Goal: Download file/media

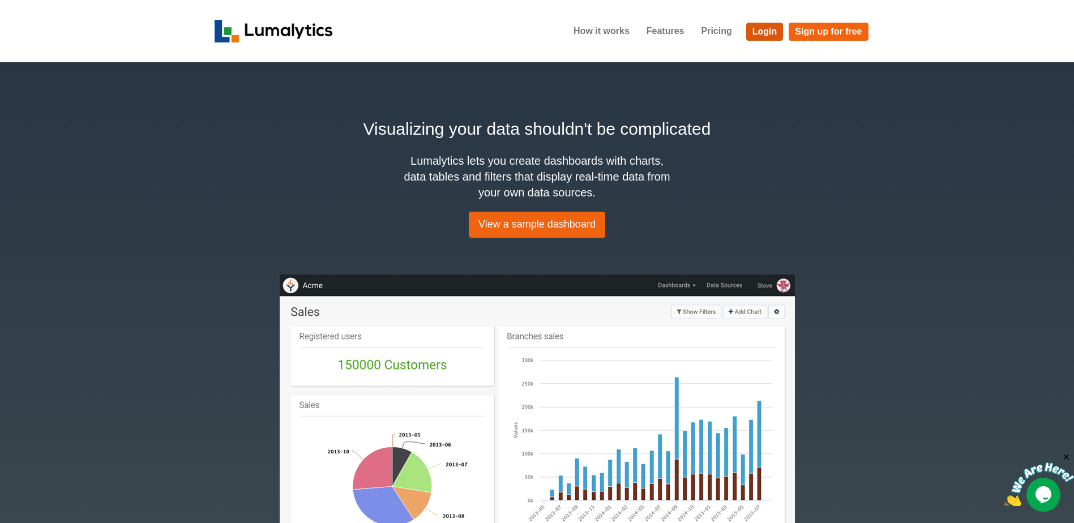
click at [770, 30] on link "Login" at bounding box center [764, 32] width 37 height 18
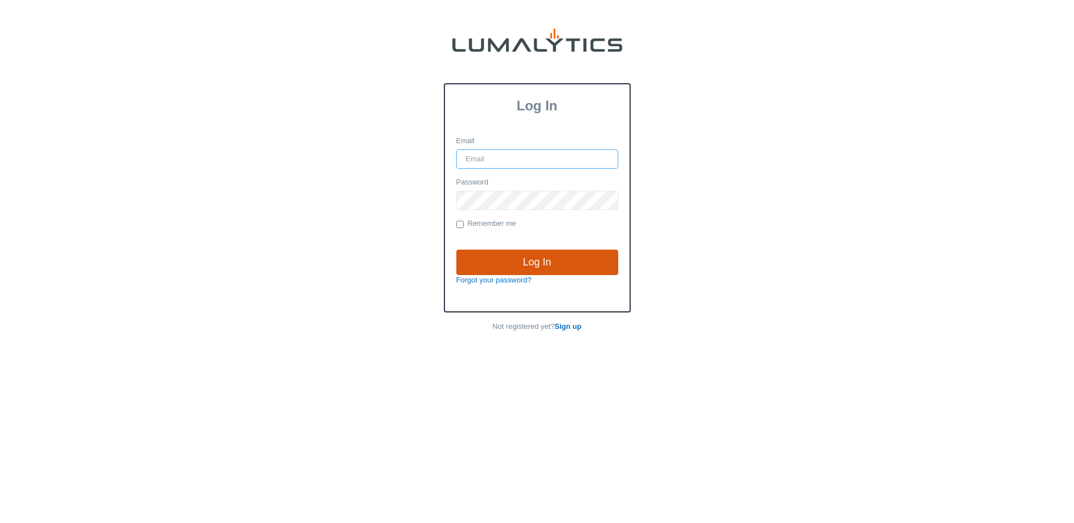
type input "[EMAIL_ADDRESS][DOMAIN_NAME]"
click at [539, 260] on input "Log In" at bounding box center [537, 263] width 162 height 26
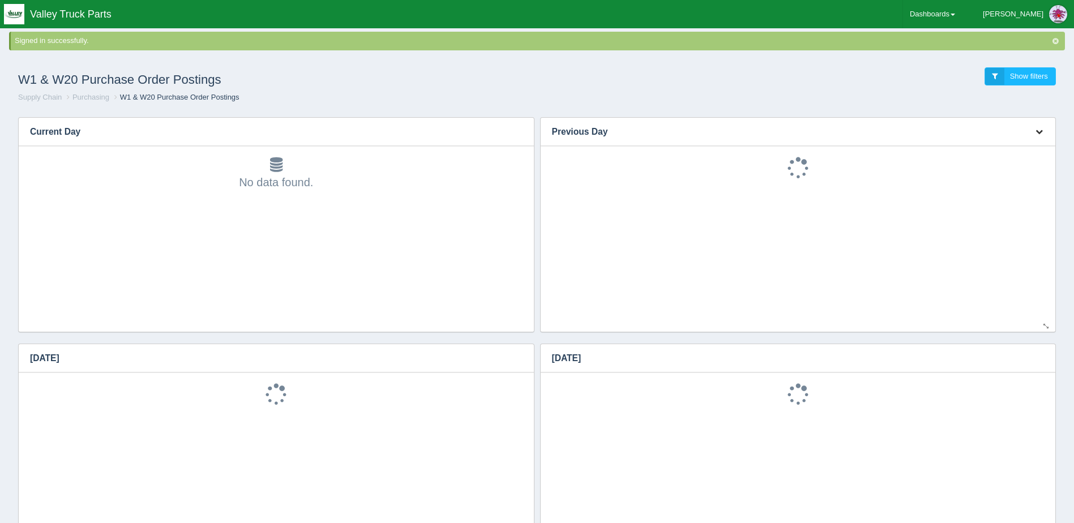
click at [1037, 126] on button "button" at bounding box center [1039, 132] width 15 height 18
click at [1005, 145] on link "Download CSV" at bounding box center [1001, 148] width 91 height 16
